Goal: Find contact information: Find specific fact

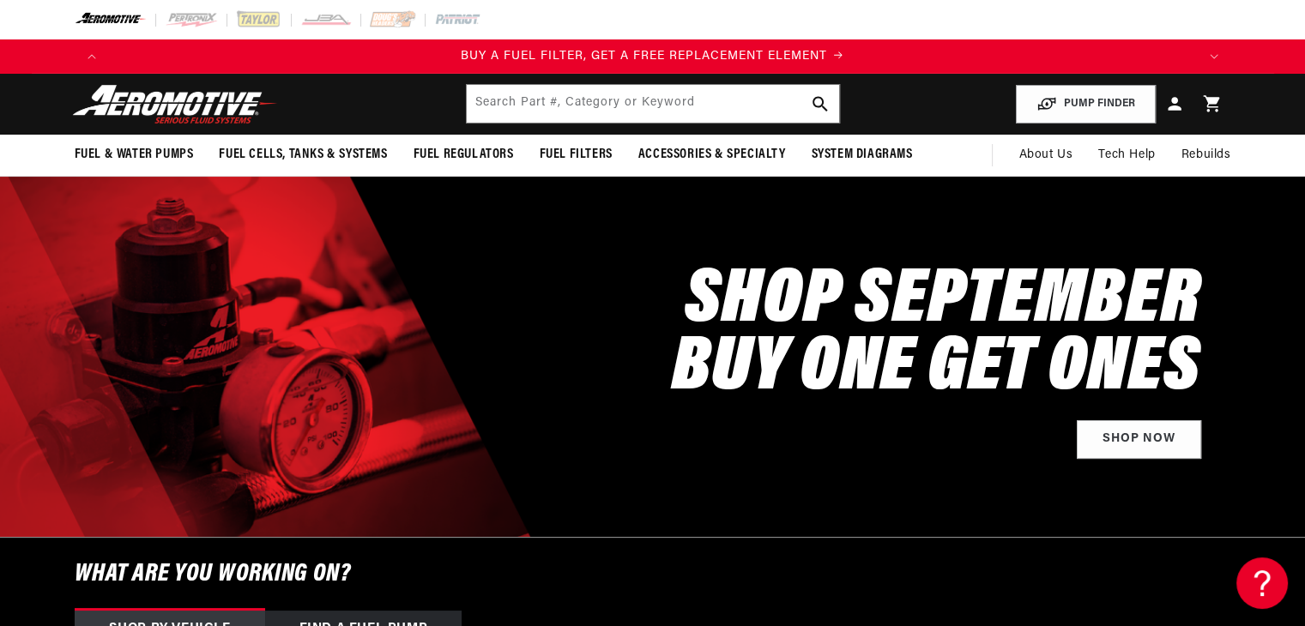
scroll to position [0, 2175]
click at [1053, 155] on span "About Us" at bounding box center [1045, 154] width 54 height 13
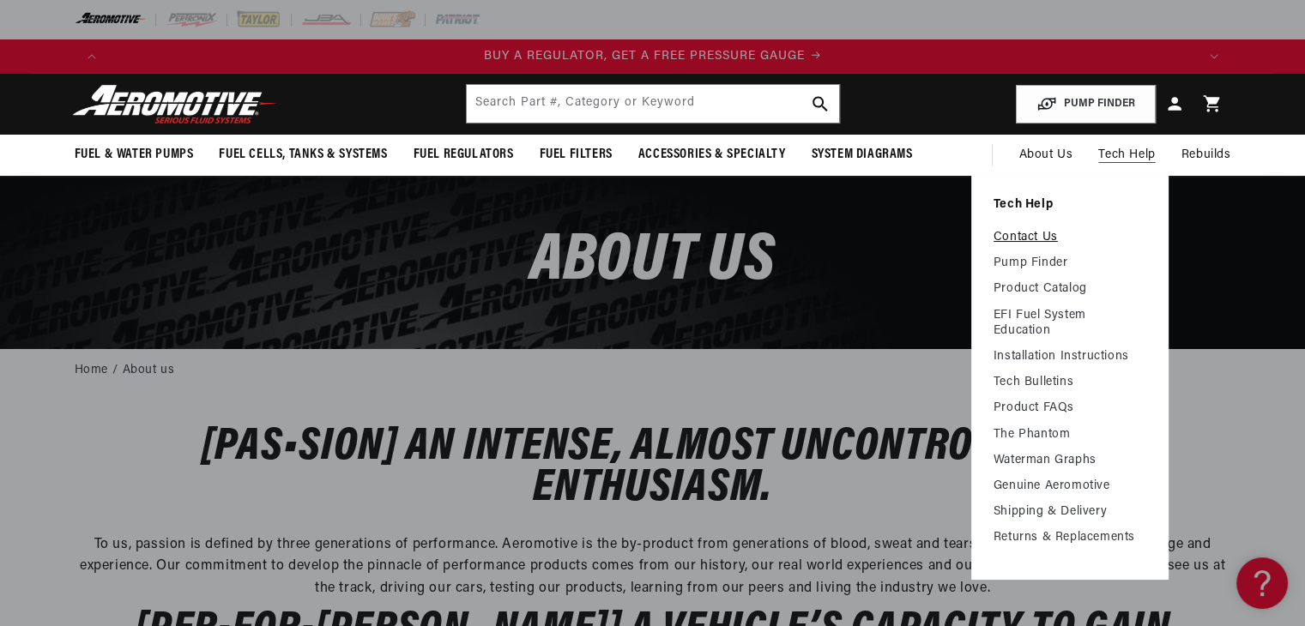
scroll to position [0, 1088]
click at [1015, 238] on link "Contact Us" at bounding box center [1069, 237] width 153 height 15
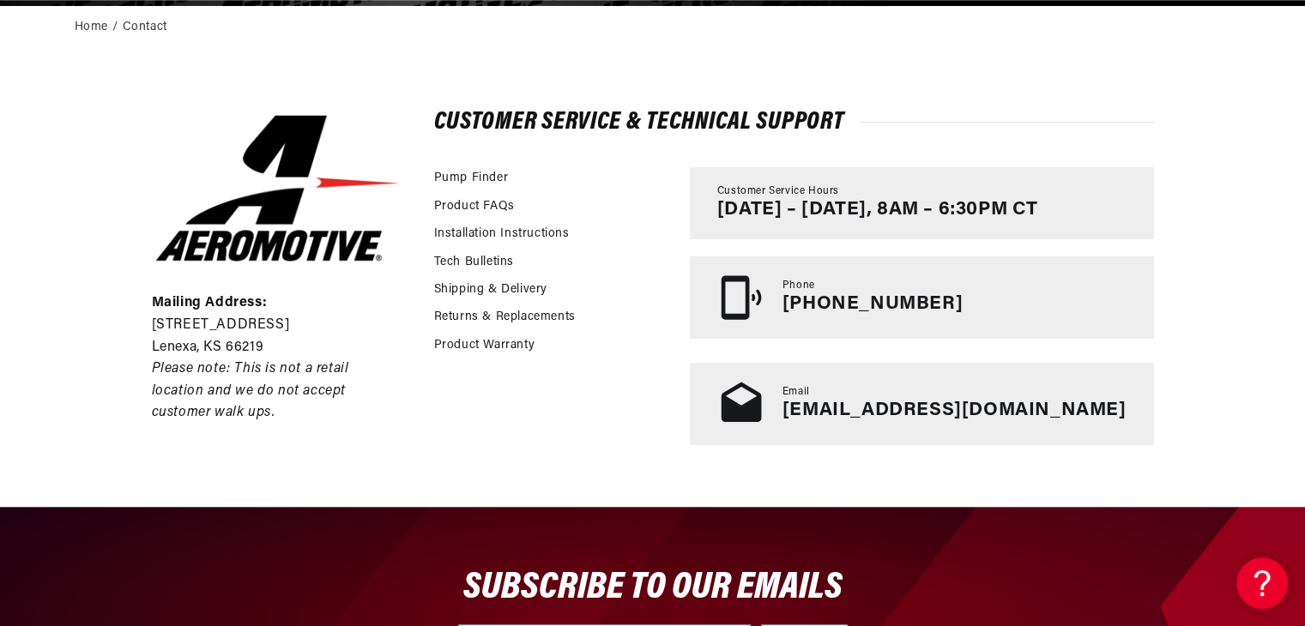
scroll to position [0, 1088]
drag, startPoint x: 267, startPoint y: 343, endPoint x: 228, endPoint y: 342, distance: 38.6
click at [228, 342] on p "Lenexa, KS 66219" at bounding box center [277, 348] width 250 height 22
copy p "66219"
